Goal: Transaction & Acquisition: Purchase product/service

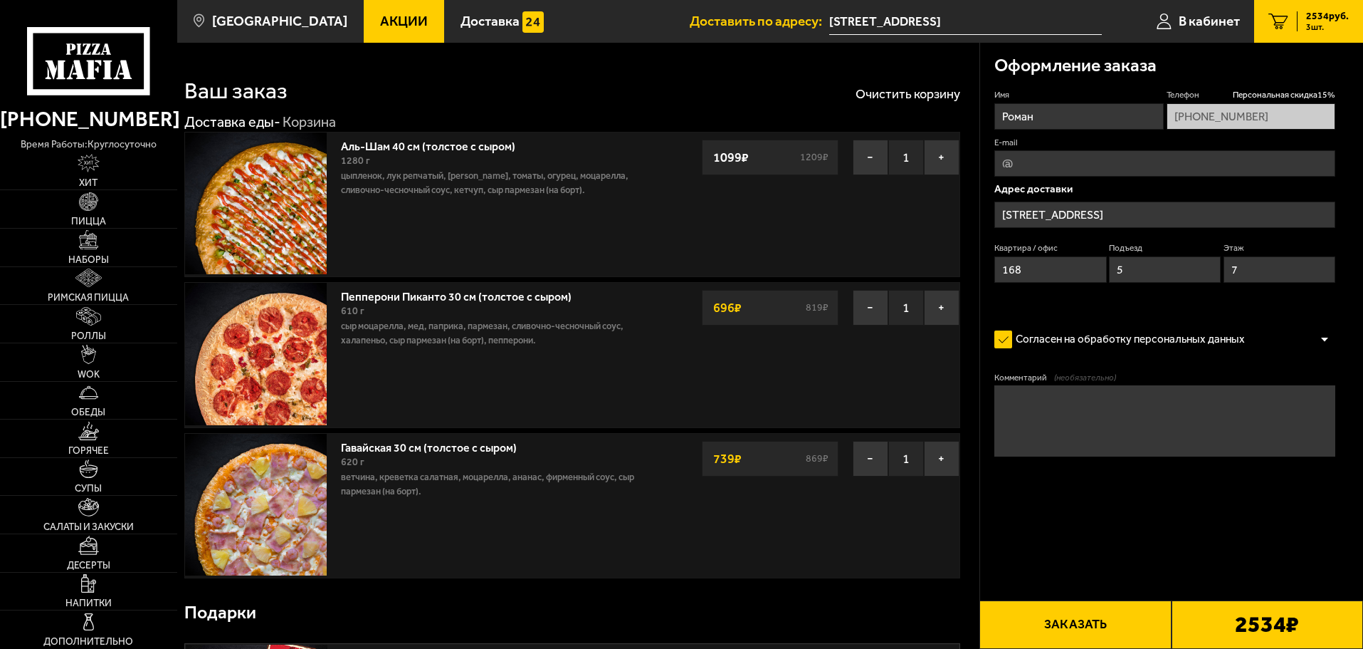
type input "[STREET_ADDRESS]"
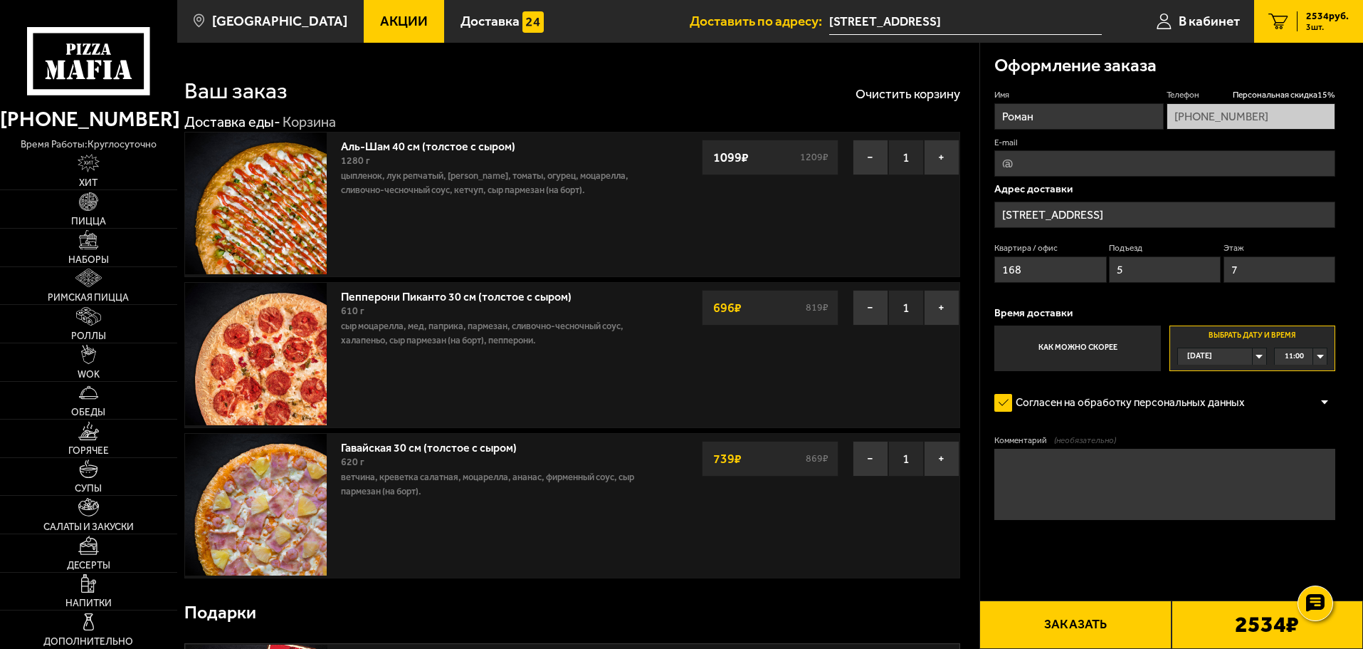
click at [1087, 365] on label "Как можно скорее" at bounding box center [1078, 348] width 166 height 46
click at [0, 0] on input "Как можно скорее" at bounding box center [0, 0] width 0 height 0
click at [1062, 473] on textarea "Комментарий (необязательно)" at bounding box center [1165, 484] width 341 height 71
type textarea "G"
type textarea "П"
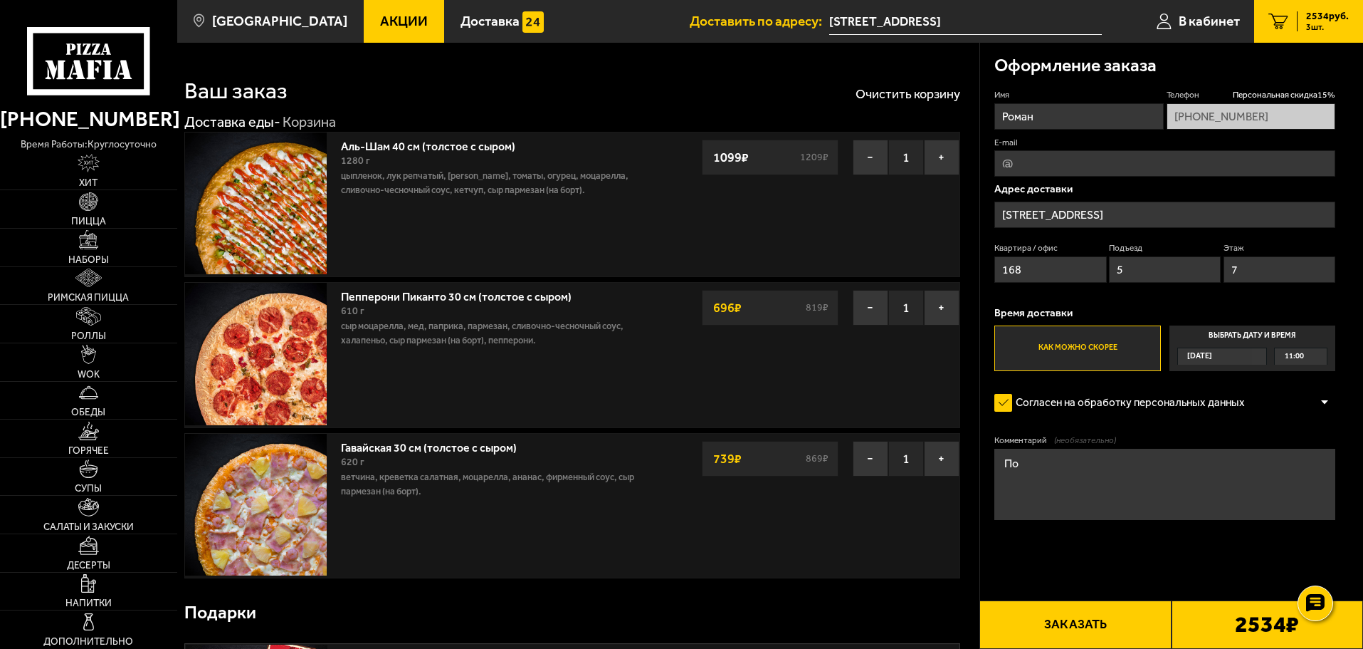
type textarea "П"
type textarea "Телефон"
click at [1044, 524] on div "Комментарий (необязательно)" at bounding box center [1165, 481] width 341 height 94
click at [1070, 475] on textarea "Комментарий (необязательно)" at bounding box center [1165, 484] width 341 height 71
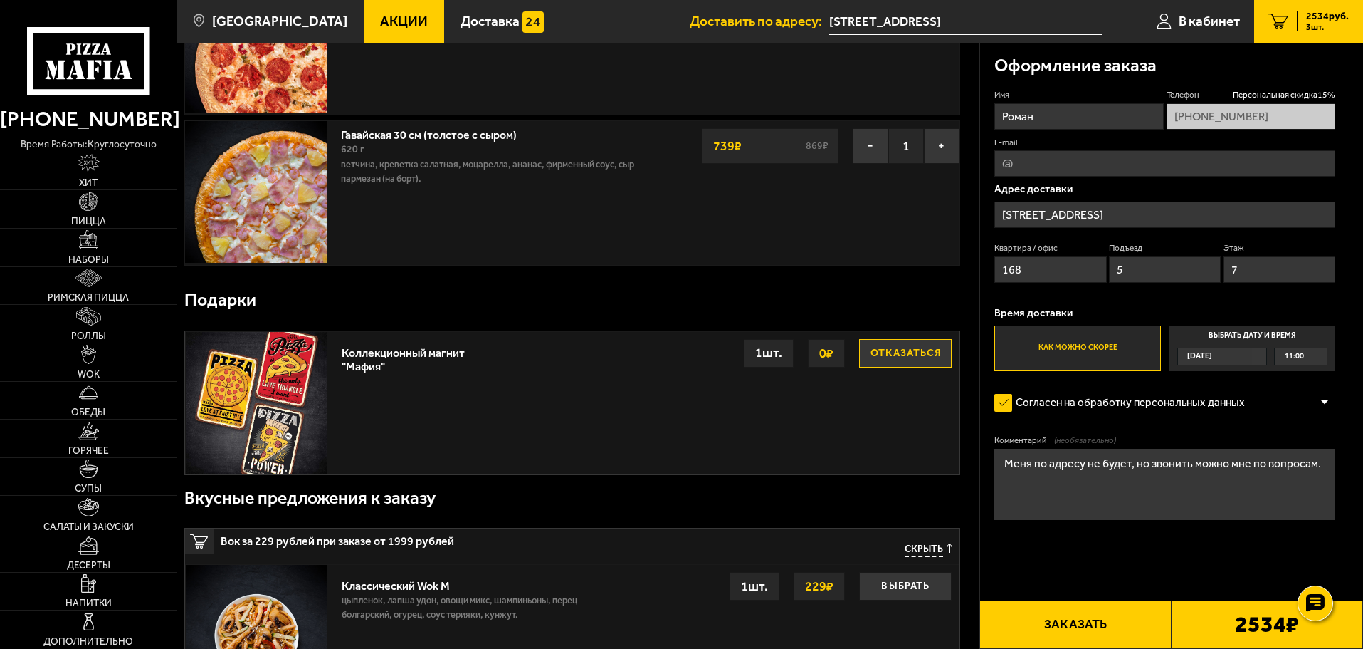
scroll to position [427, 0]
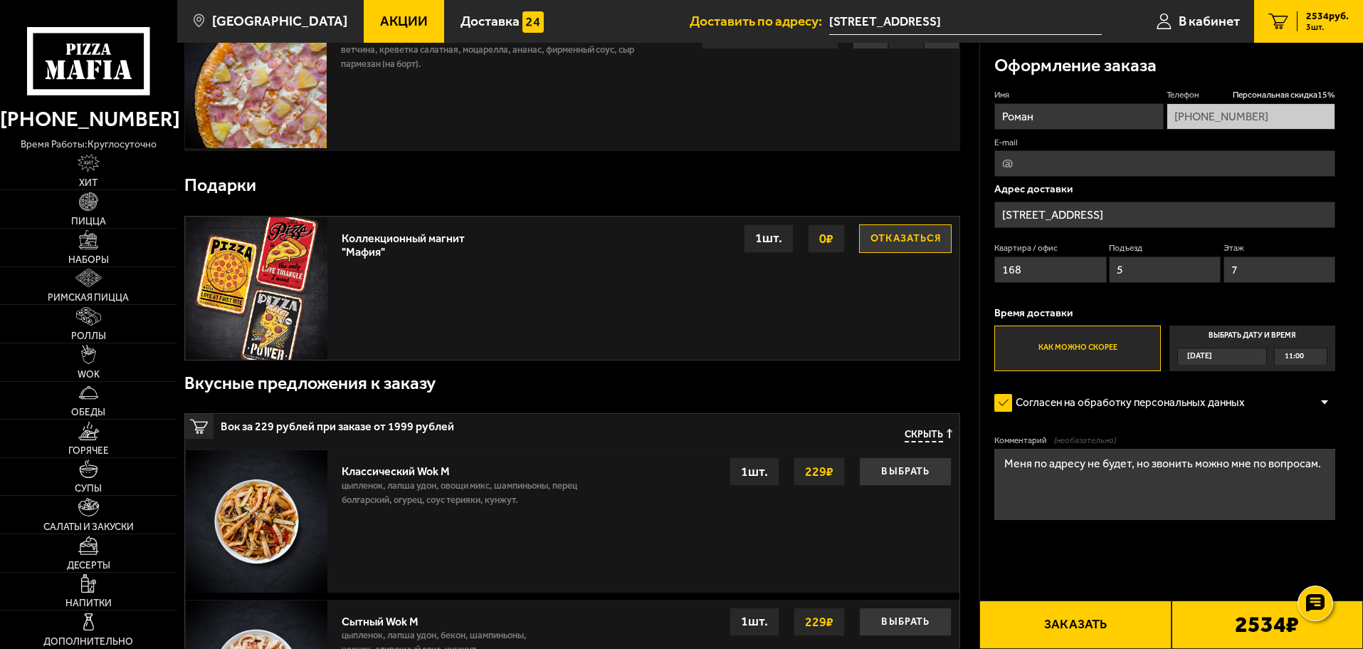
type textarea "Меня по адресу не будет, но звонить можно мне по вопросам."
click at [753, 242] on div "1 шт." at bounding box center [769, 238] width 50 height 28
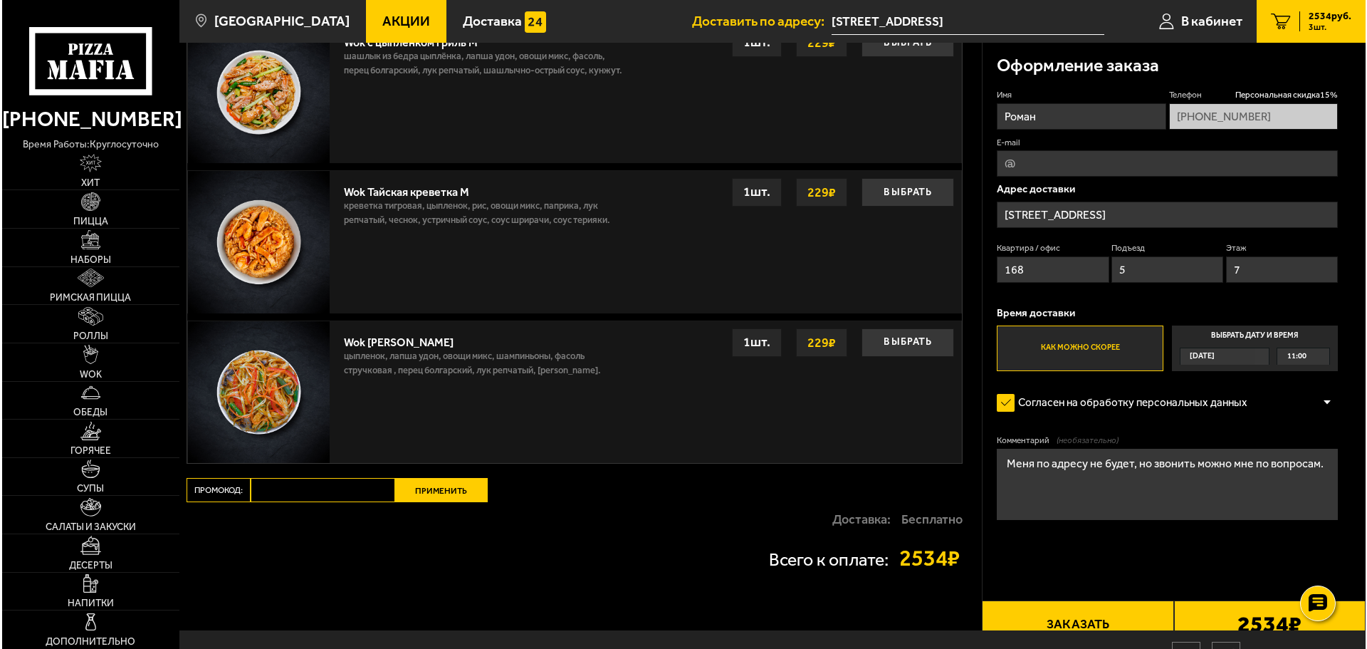
scroll to position [1383, 0]
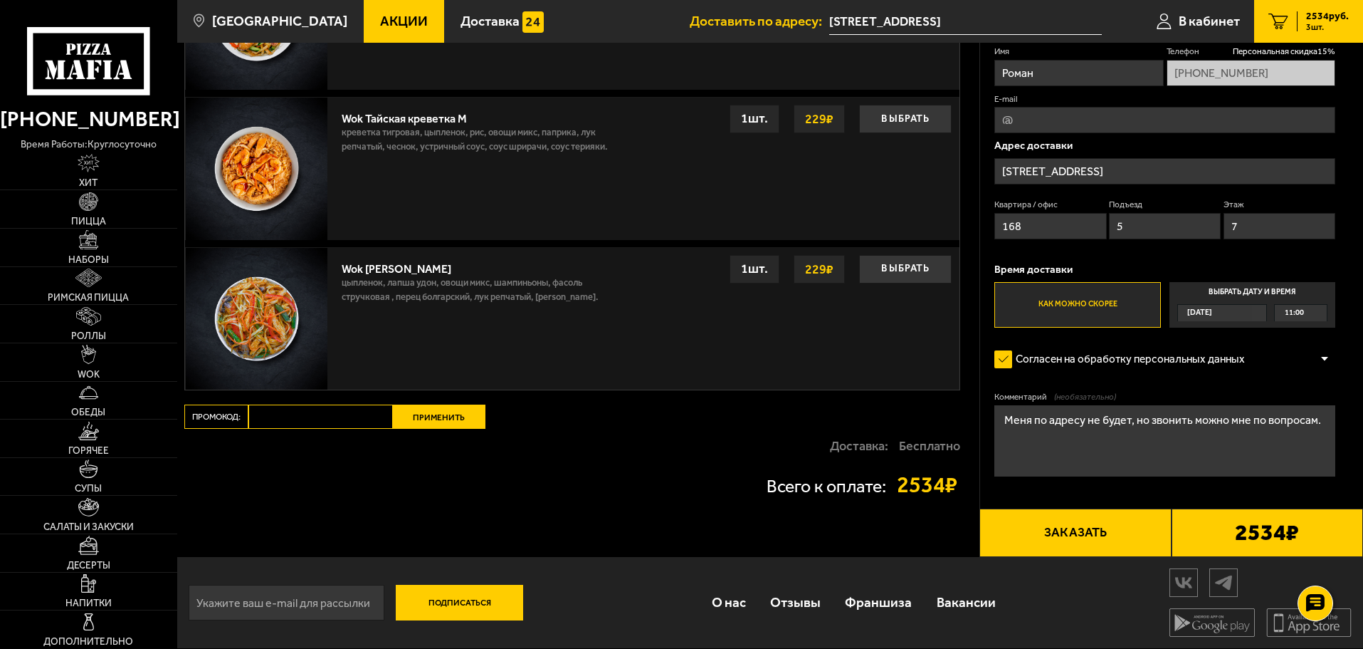
click at [1319, 23] on span "3 шт." at bounding box center [1328, 27] width 43 height 9
click at [1072, 535] on button "Заказать" at bounding box center [1076, 532] width 192 height 48
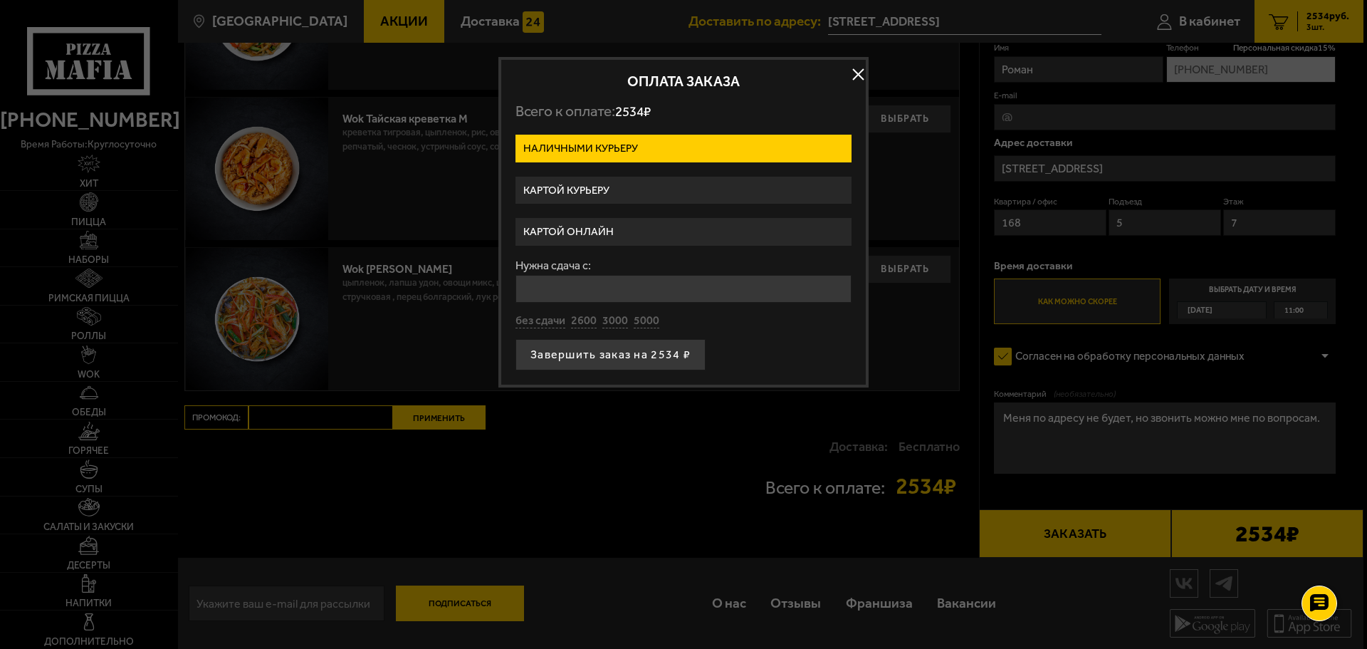
drag, startPoint x: 627, startPoint y: 205, endPoint x: 612, endPoint y: 227, distance: 26.3
click at [625, 208] on form "Наличными курьеру Картой курьеру Картой онлайн Нужна сдача с: без сдачи 2600 30…" at bounding box center [683, 253] width 336 height 236
click at [607, 231] on label "Картой онлайн" at bounding box center [683, 232] width 336 height 28
click at [0, 0] on input "Картой онлайн" at bounding box center [0, 0] width 0 height 0
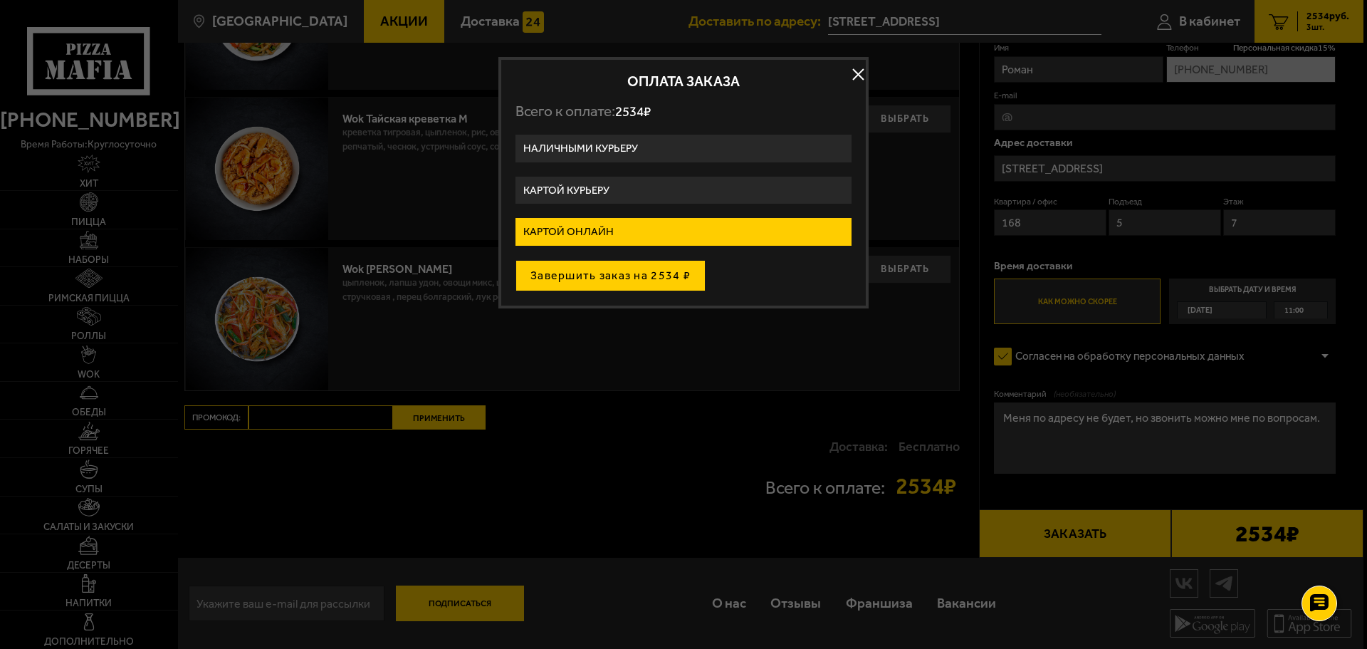
click at [619, 278] on button "Завершить заказ на 2534 ₽" at bounding box center [610, 275] width 190 height 31
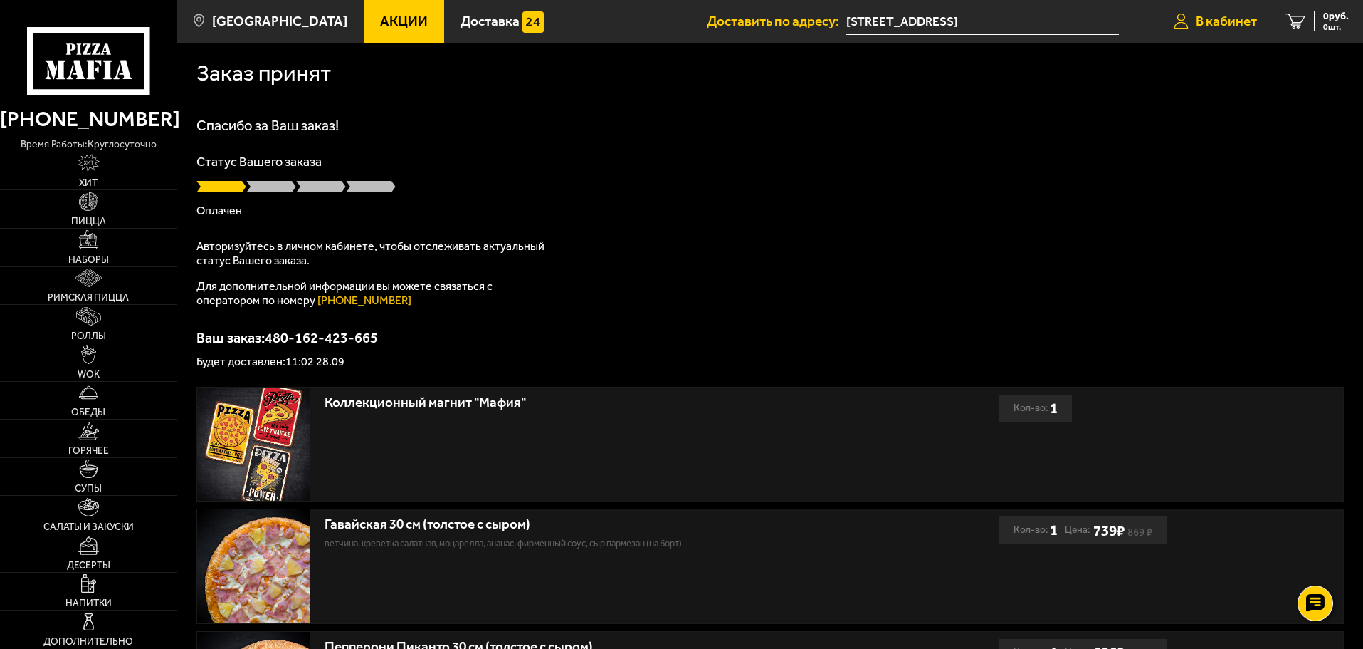
click at [1245, 33] on link "В кабинет" at bounding box center [1216, 21] width 112 height 43
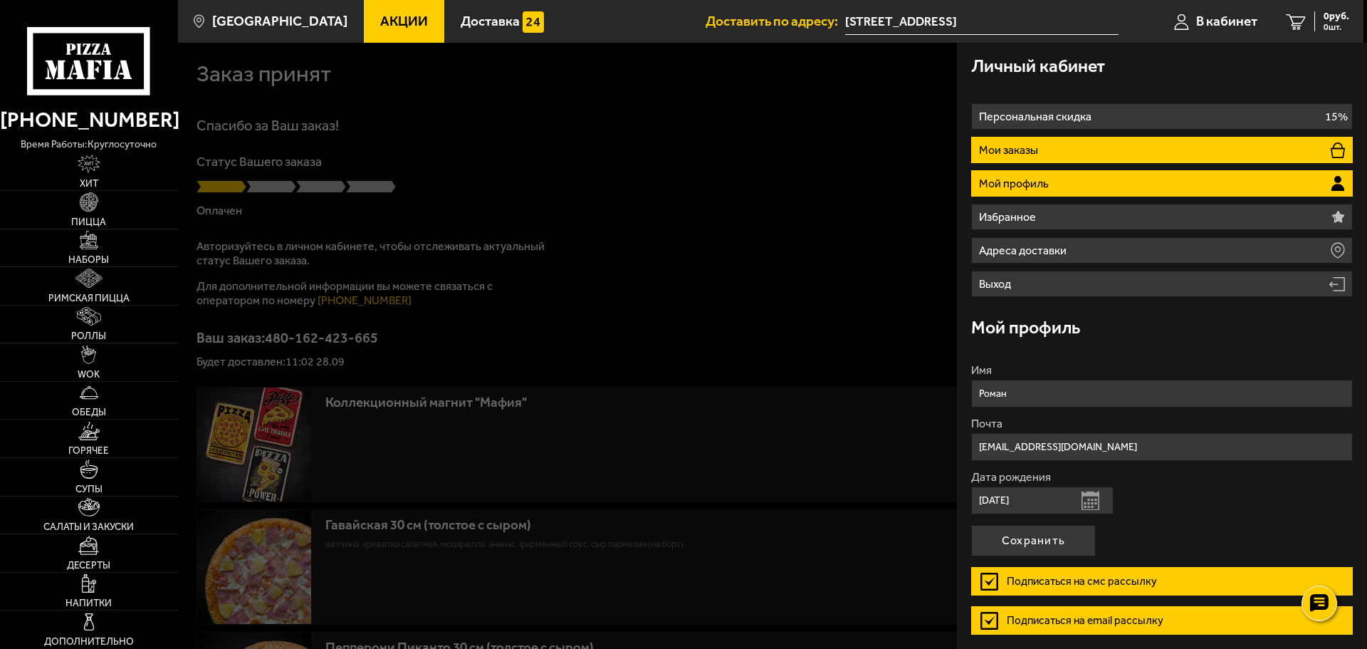
click at [1096, 156] on li "Мои заказы" at bounding box center [1162, 150] width 382 height 26
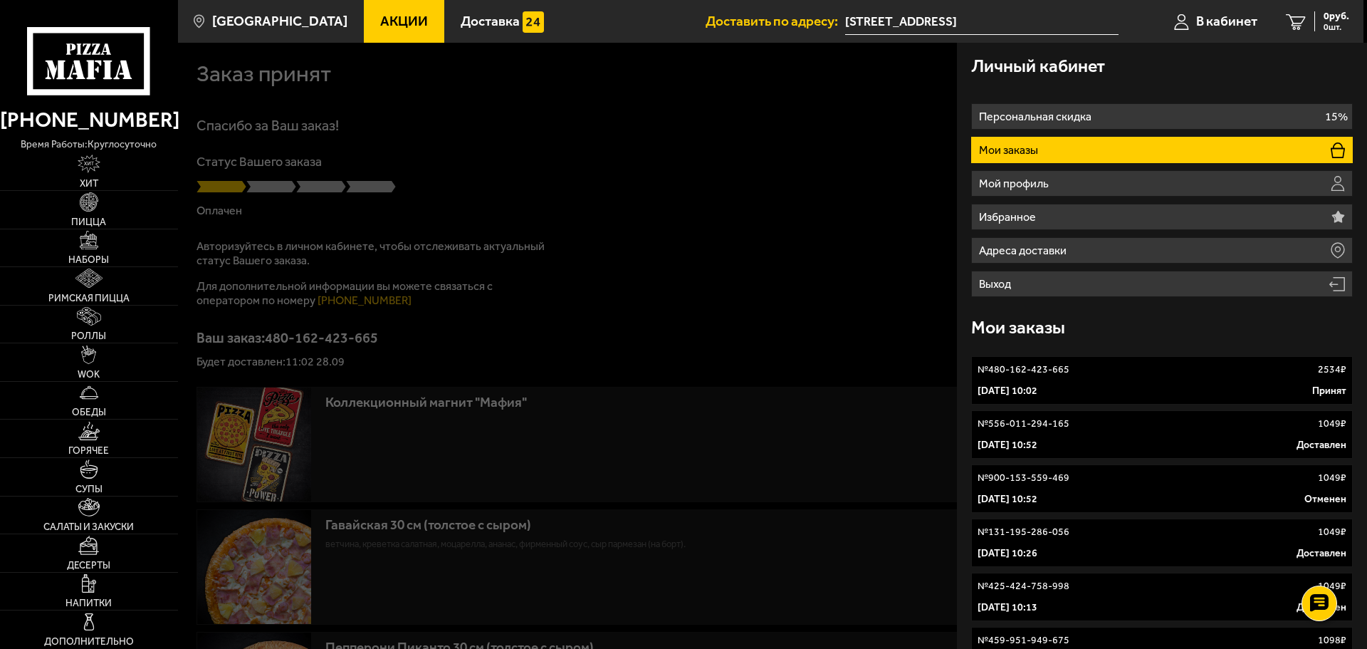
click at [1052, 375] on p "№ 480-162-423-665" at bounding box center [1024, 369] width 92 height 14
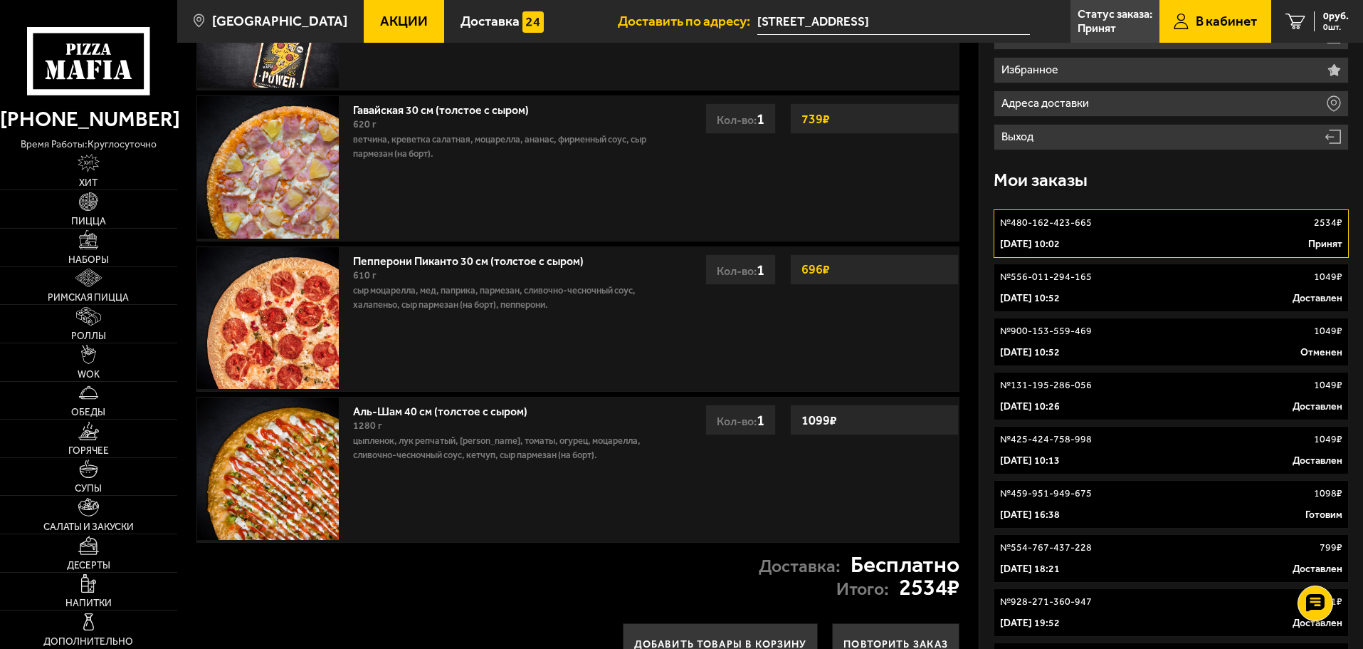
scroll to position [142, 0]
